Goal: Navigation & Orientation: Understand site structure

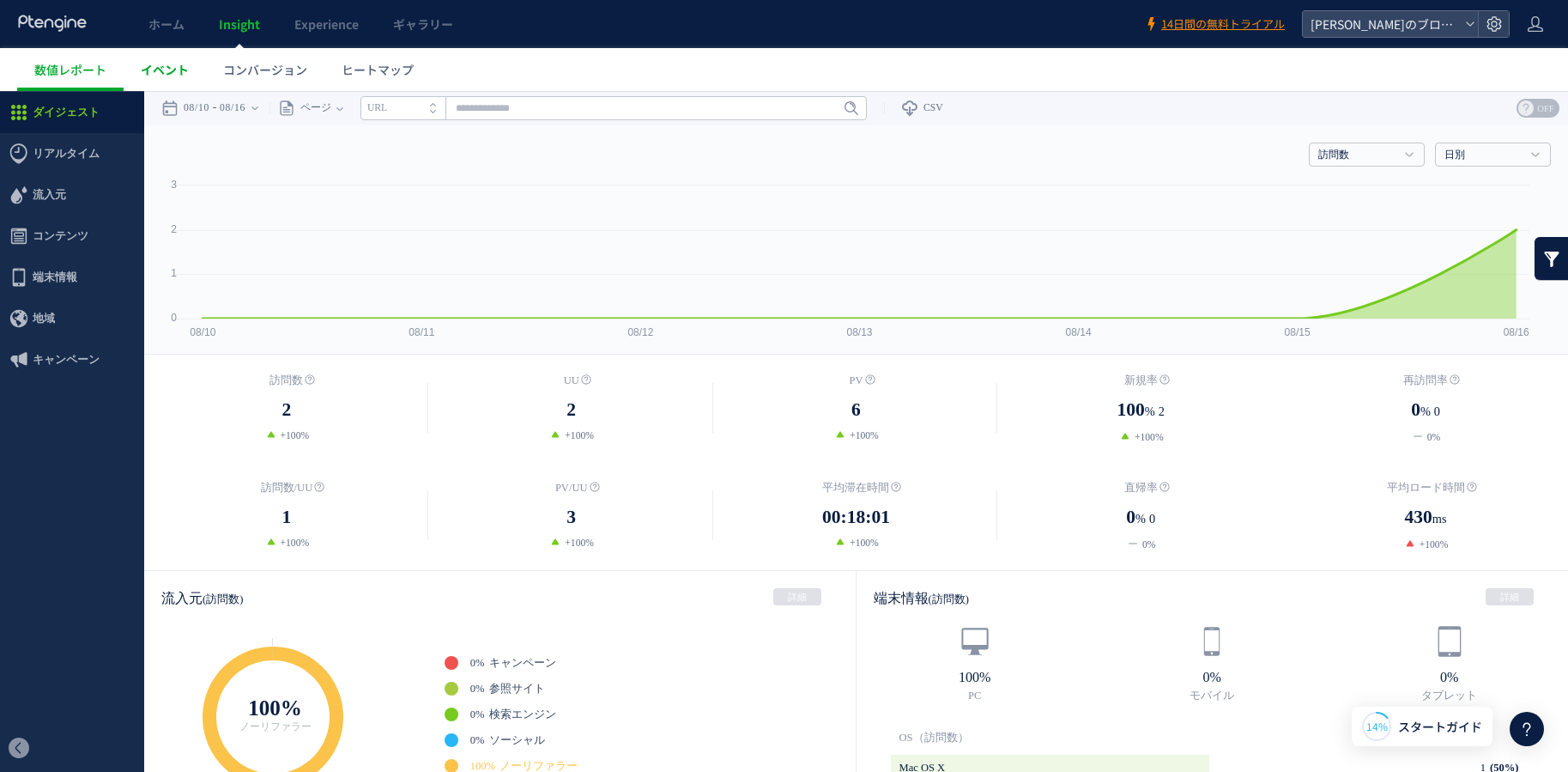
click at [176, 57] on link "イベント" at bounding box center [165, 69] width 83 height 43
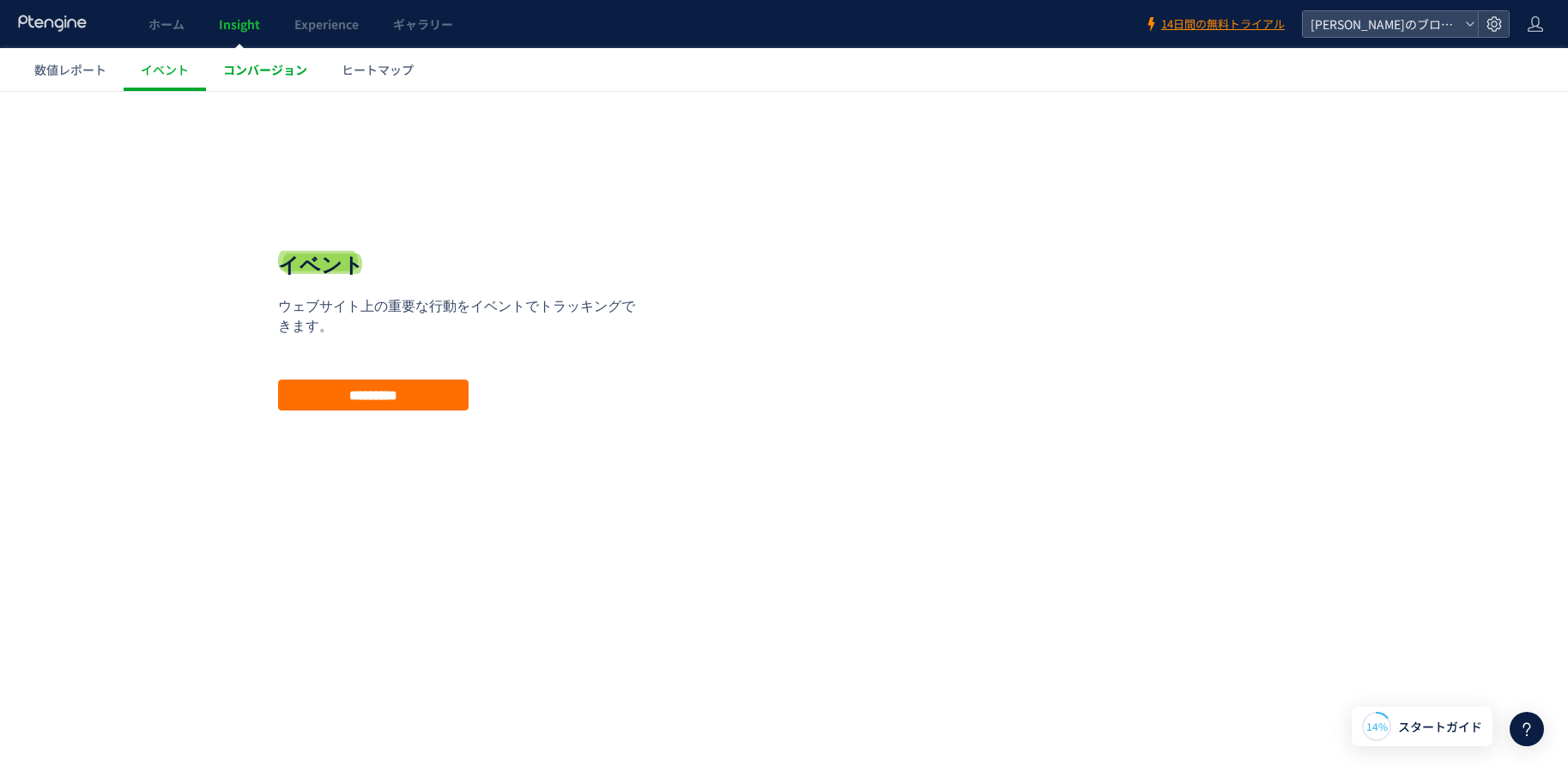
click at [270, 67] on span "コンバージョン" at bounding box center [266, 70] width 84 height 17
click at [340, 71] on link "ヒートマップ" at bounding box center [377, 69] width 107 height 43
click at [117, 65] on link "数値レポート" at bounding box center [70, 69] width 107 height 43
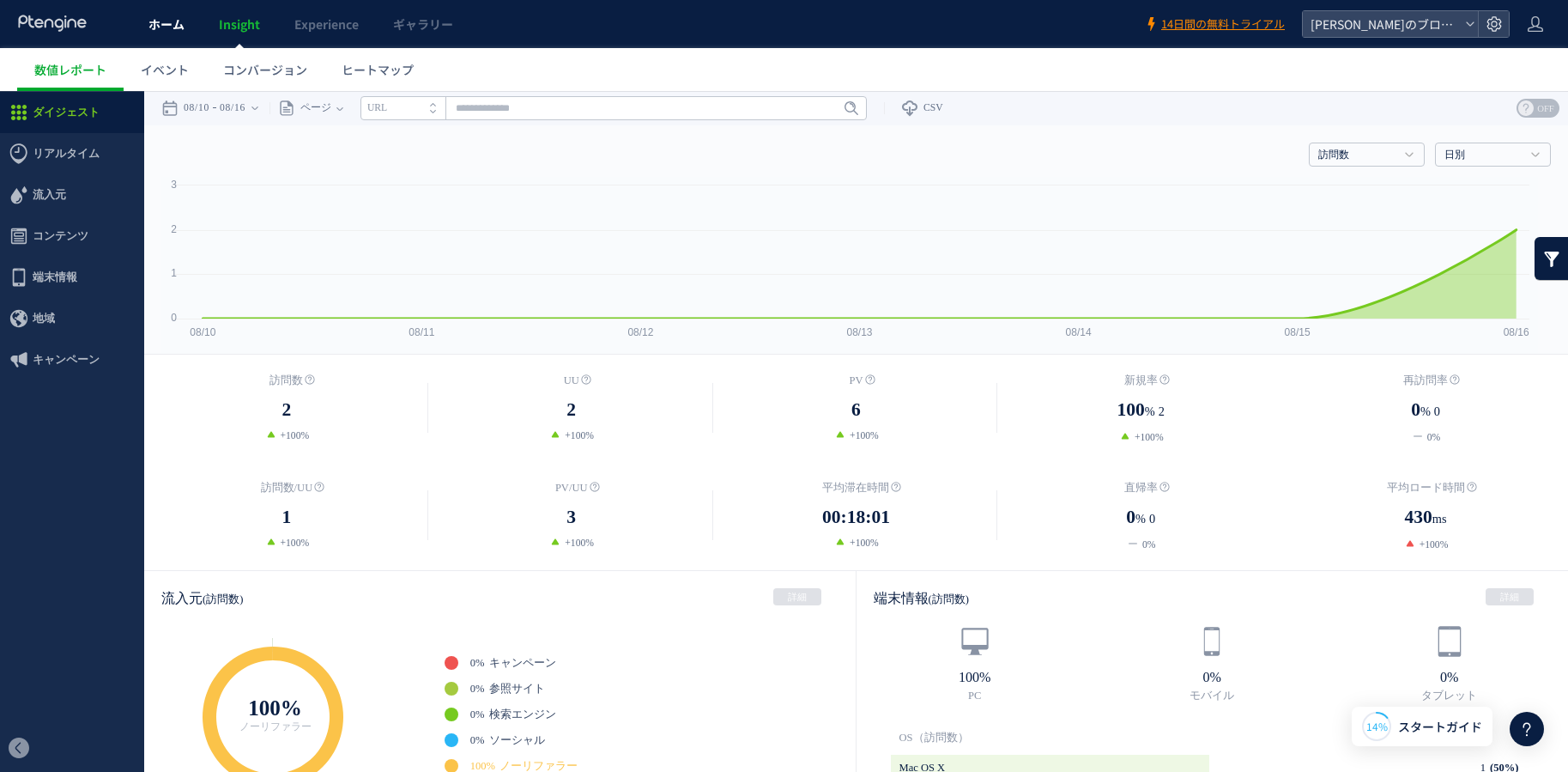
click at [166, 30] on span "ホーム" at bounding box center [167, 24] width 36 height 17
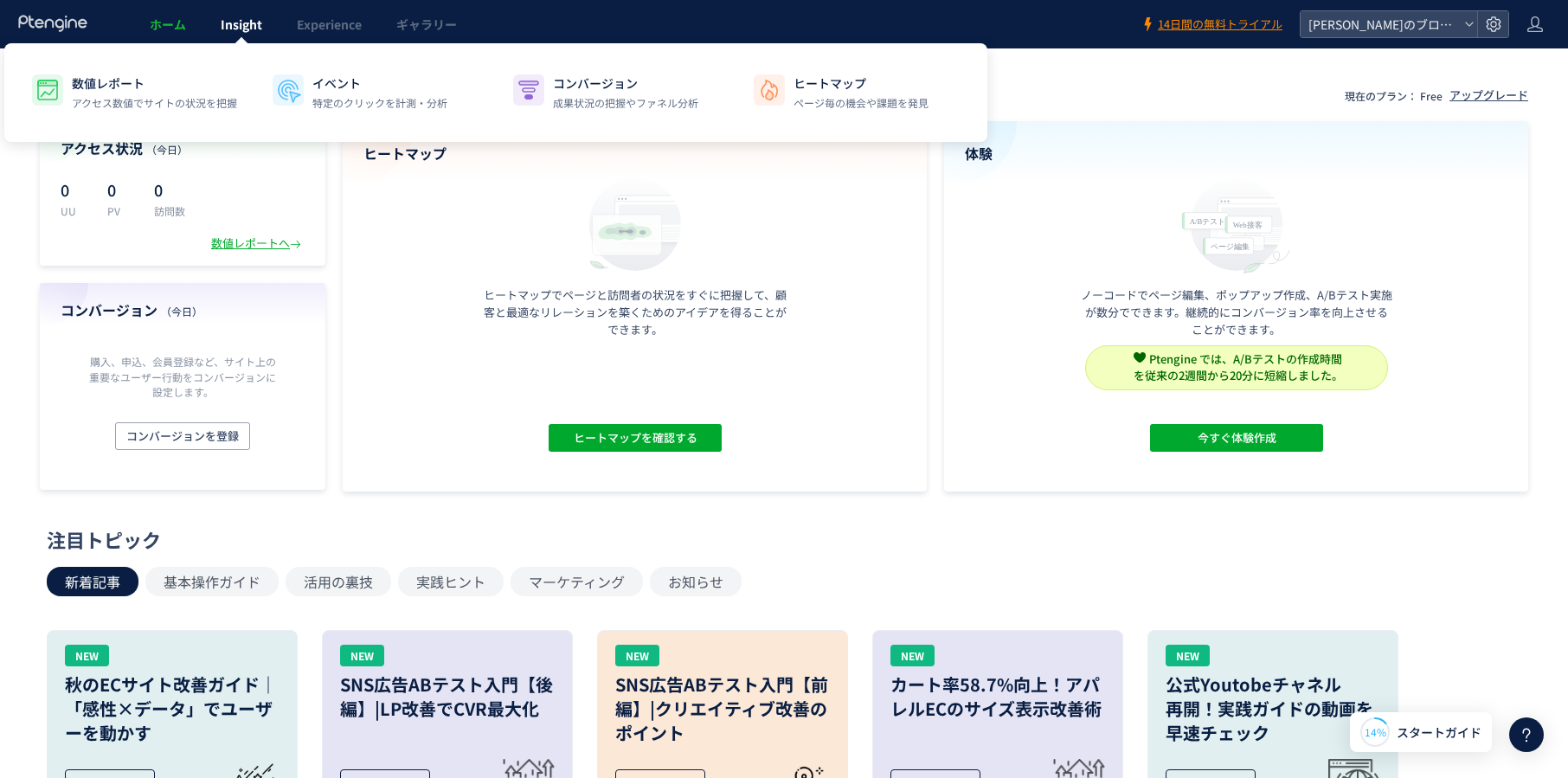
click at [246, 17] on span "Insight" at bounding box center [241, 24] width 42 height 17
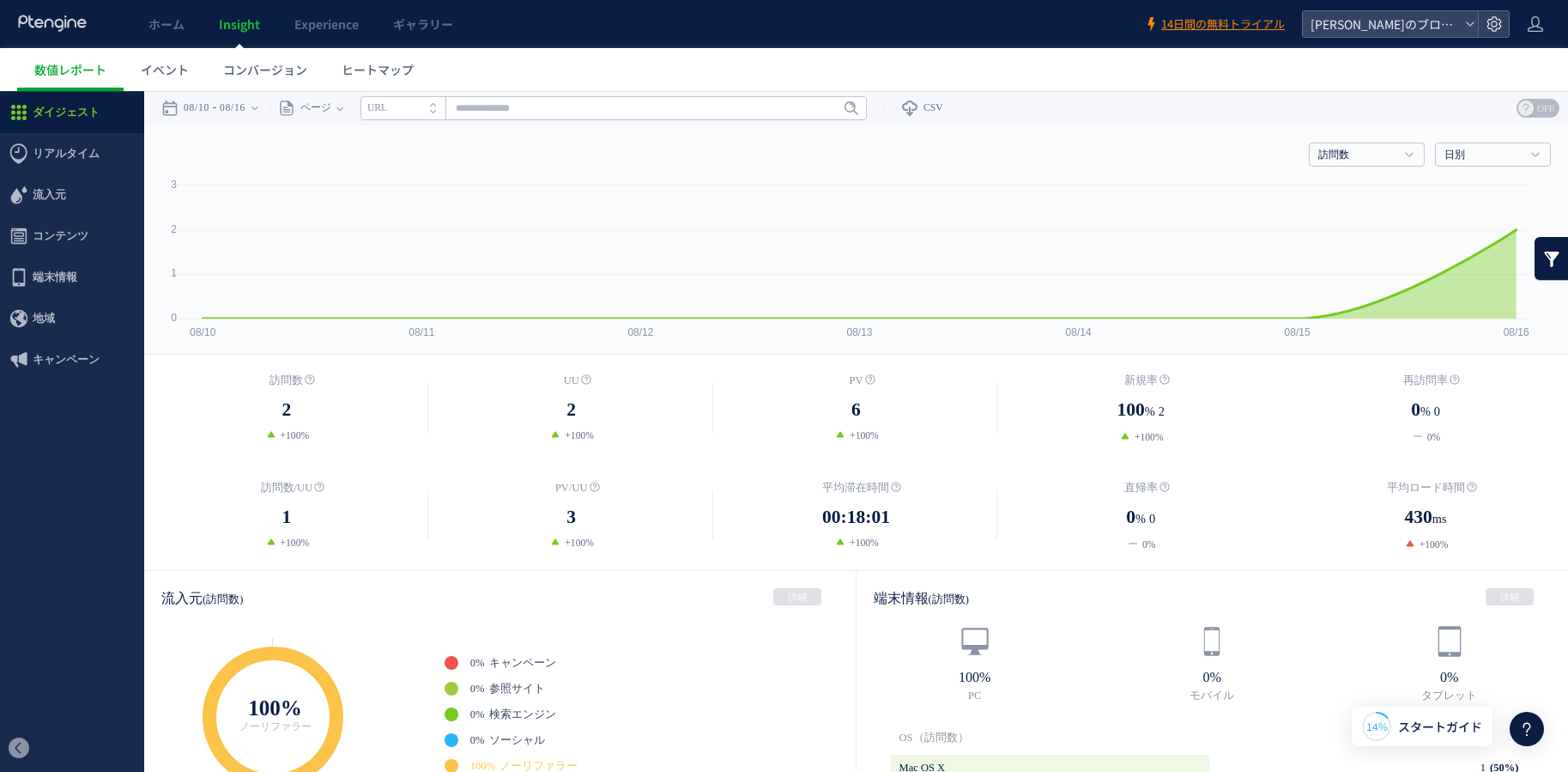
click at [1539, 259] on link at bounding box center [1553, 258] width 35 height 43
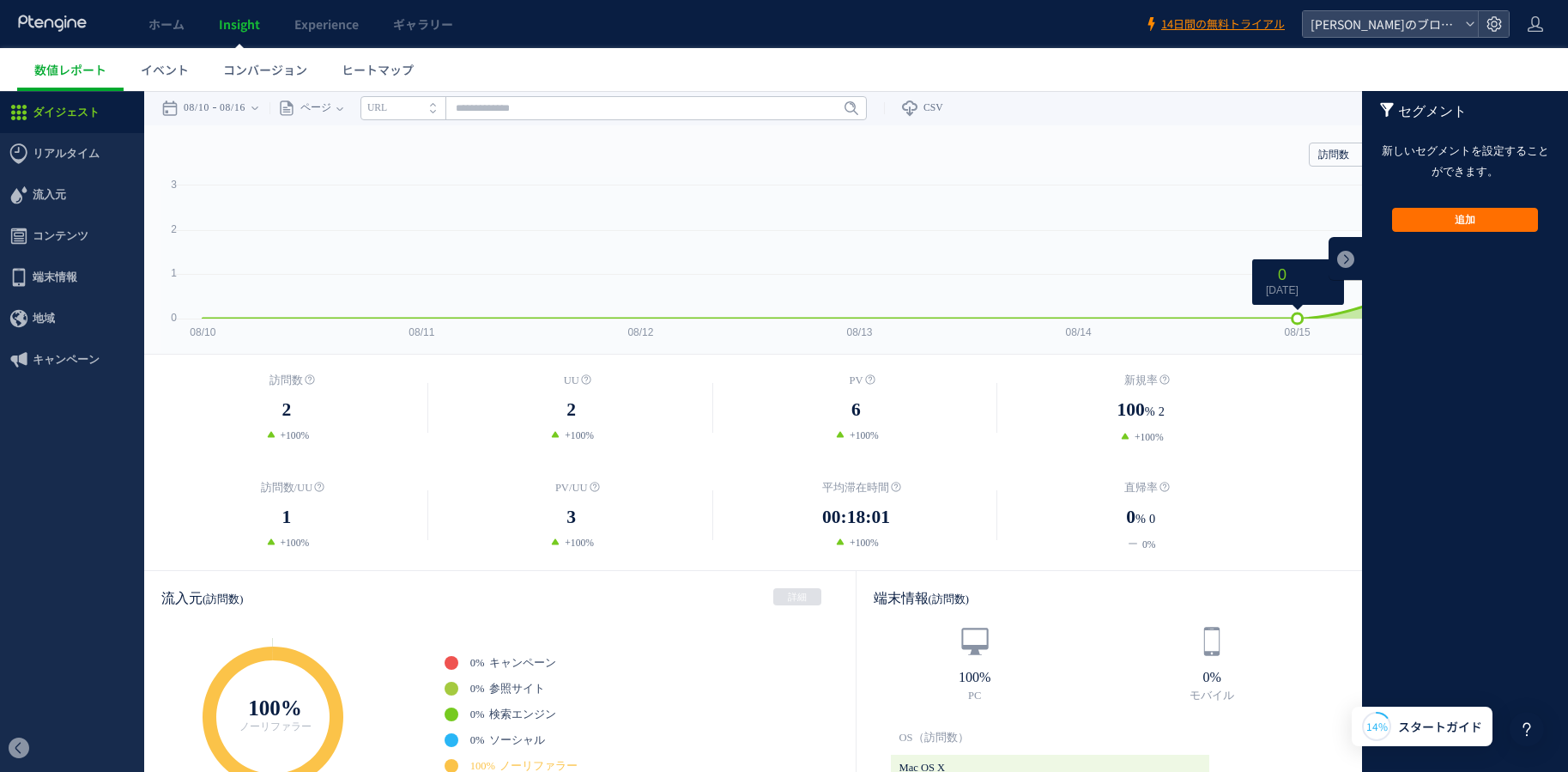
click at [1254, 253] on rect at bounding box center [849, 265] width 1377 height 177
click at [1192, 207] on rect at bounding box center [849, 265] width 1377 height 177
click at [1250, 69] on ul "数値レポート イベント コンバージョン ヒートマップ" at bounding box center [793, 69] width 1552 height 43
click at [1469, 123] on div "セグメント" at bounding box center [1465, 111] width 172 height 41
click at [1444, 217] on button "追加" at bounding box center [1465, 219] width 146 height 24
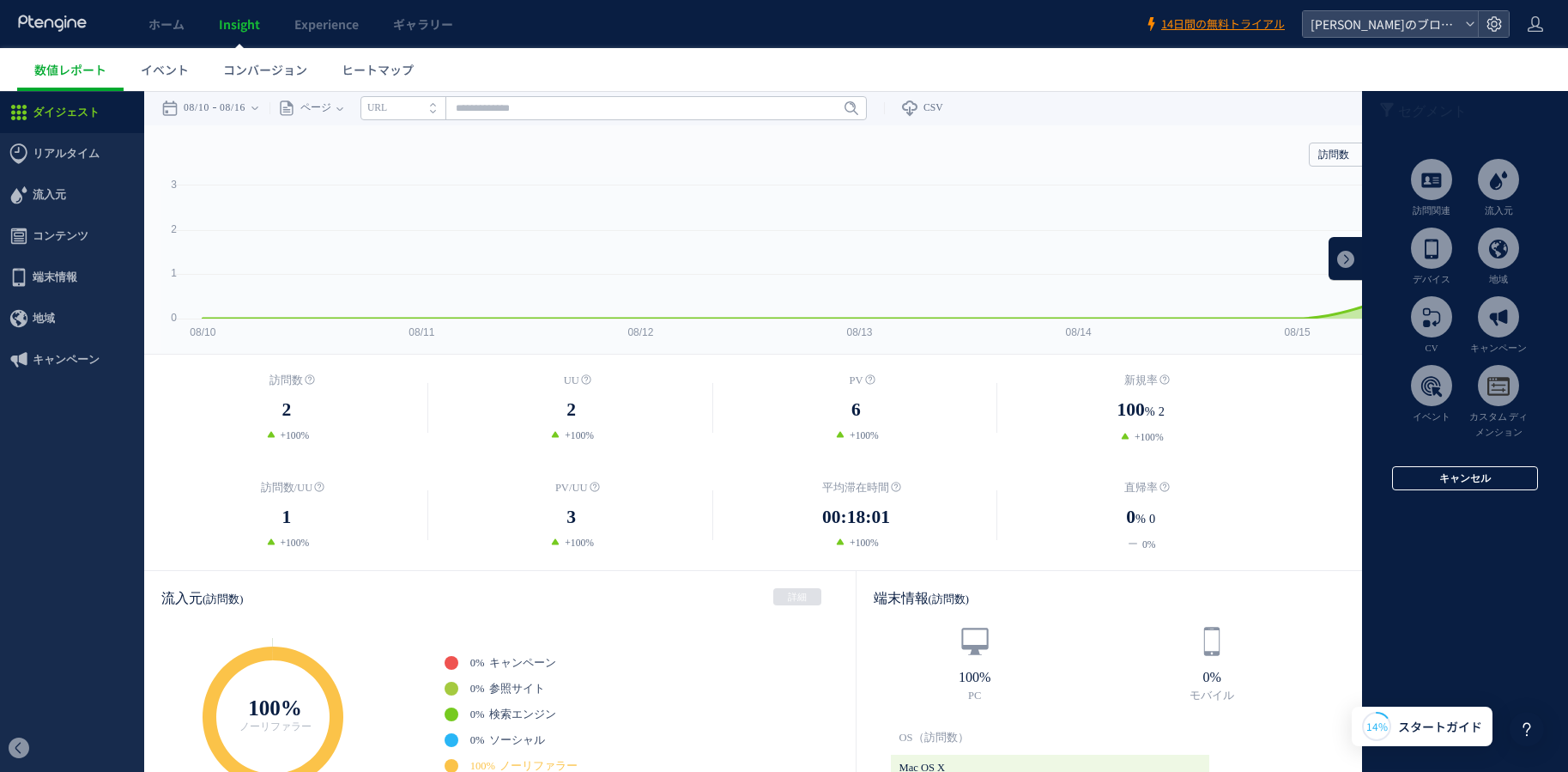
click at [1455, 475] on button "キャンセル" at bounding box center [1465, 478] width 146 height 24
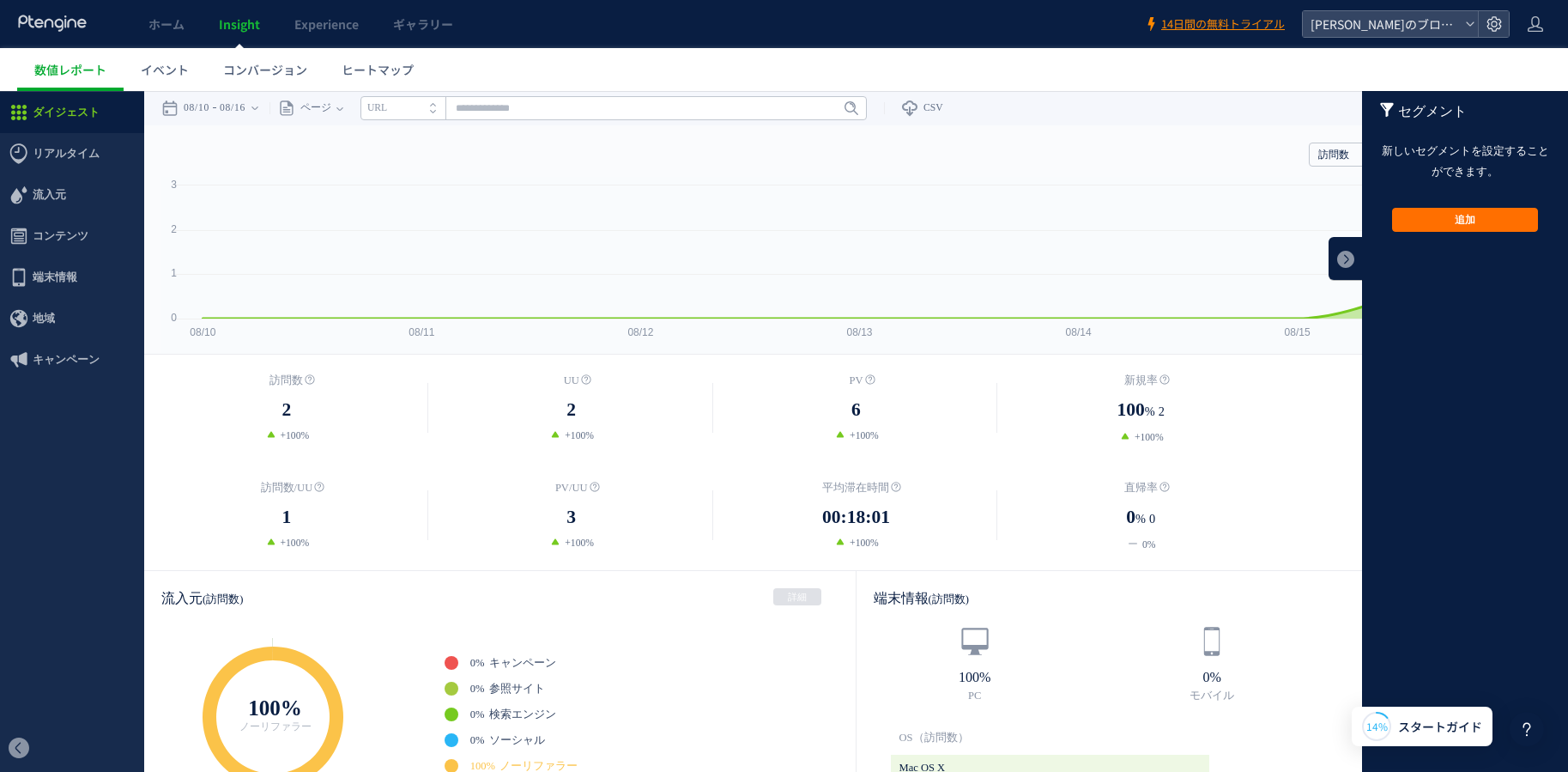
click at [1366, 103] on header "セグメント 左 右" at bounding box center [1465, 111] width 206 height 41
click at [1381, 103] on use at bounding box center [1387, 109] width 12 height 13
click at [1243, 108] on div "戻る デフォルト設定では本日のデータを表示しています。 カレンダーでご覧になりたい期間を指定することができます。 08/10 08/16 [DATE] [DA…" at bounding box center [856, 109] width 1424 height 35
click at [199, 62] on link "イベント" at bounding box center [165, 69] width 83 height 43
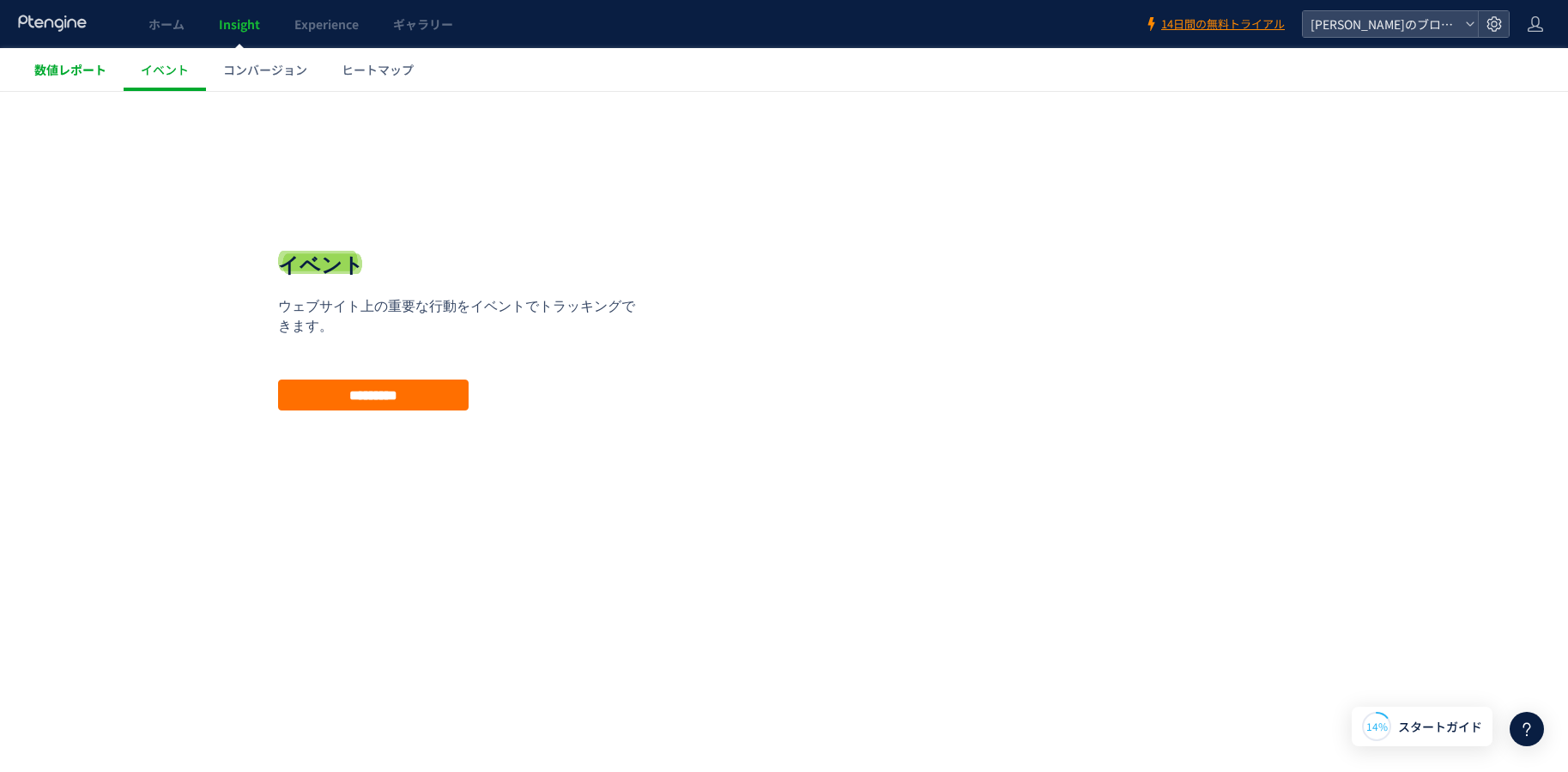
click at [96, 65] on span "数値レポート" at bounding box center [70, 70] width 72 height 17
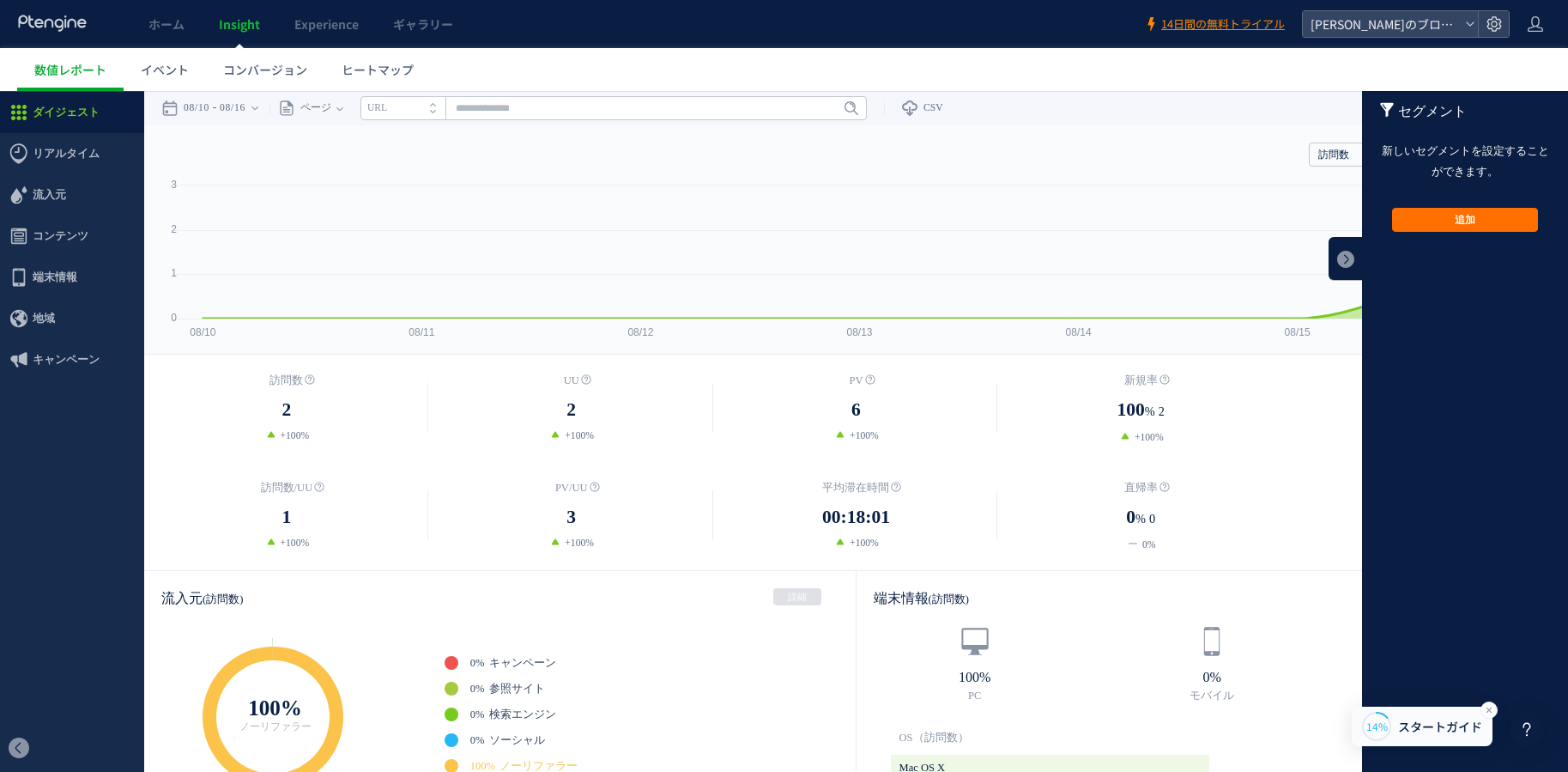
click at [1413, 719] on span "スタートガイド" at bounding box center [1440, 727] width 84 height 18
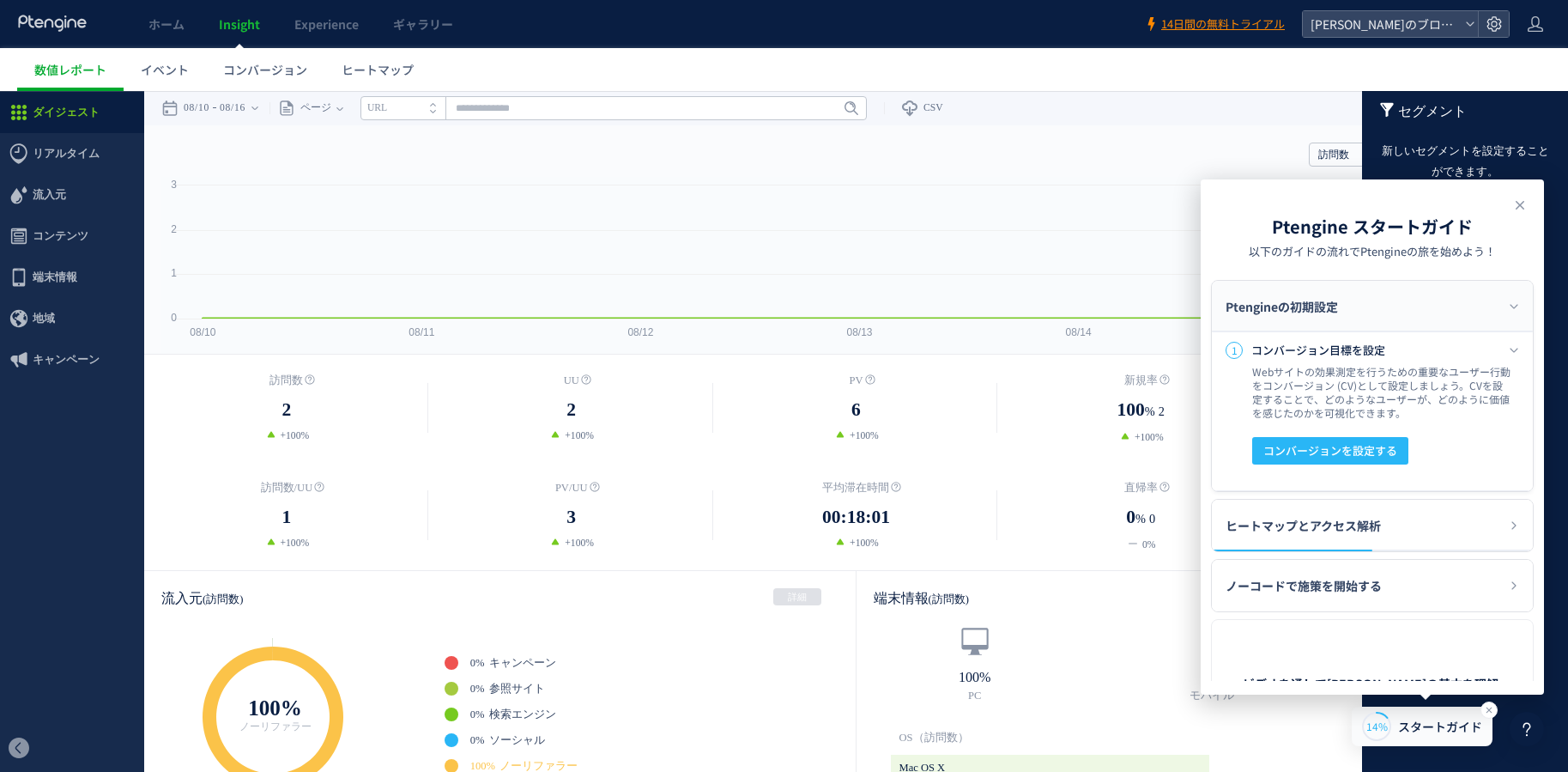
click at [1490, 708] on icon at bounding box center [1489, 711] width 13 height 13
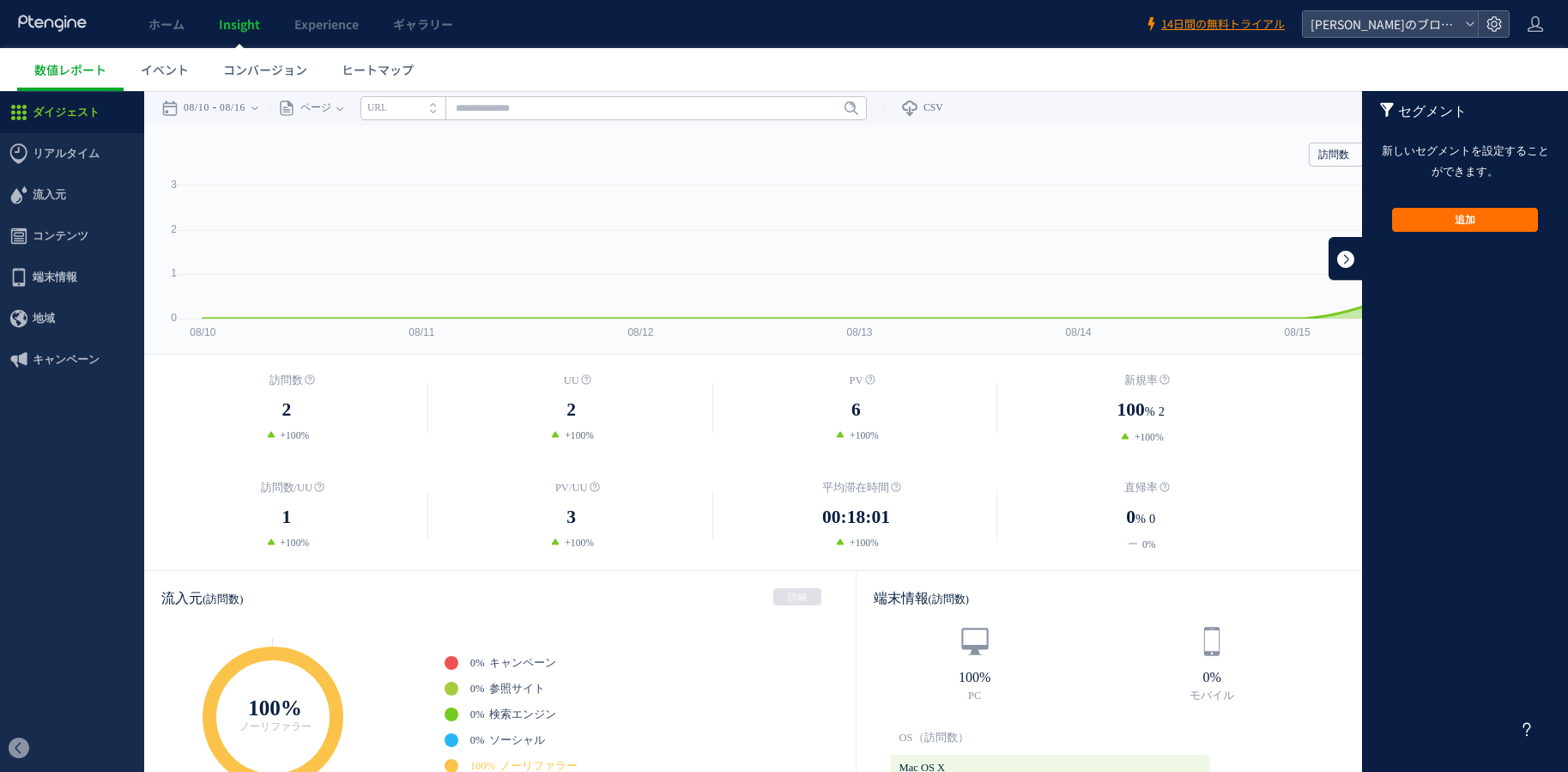
click at [1334, 250] on link at bounding box center [1346, 258] width 35 height 43
